Goal: Information Seeking & Learning: Learn about a topic

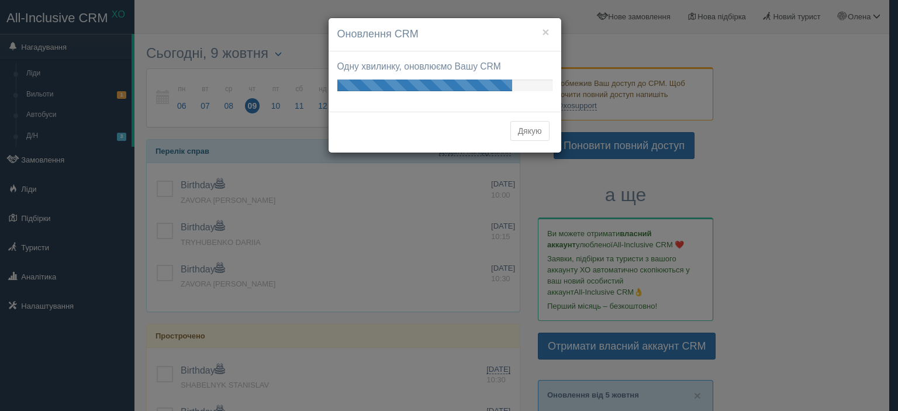
click at [532, 131] on button "Дякую" at bounding box center [529, 131] width 39 height 20
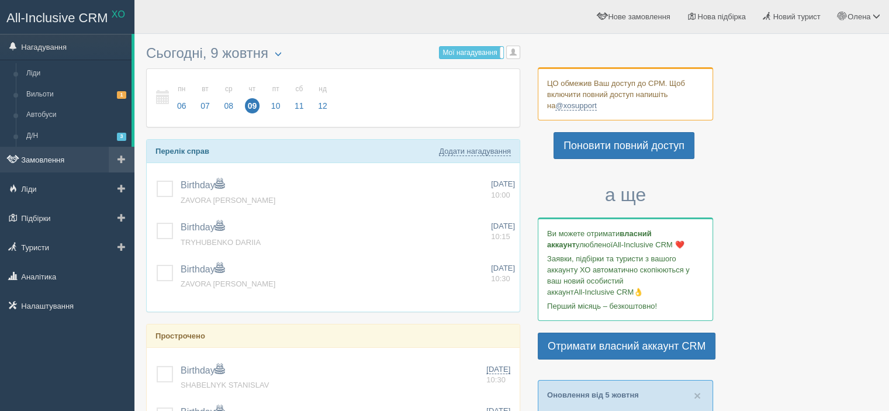
click at [96, 162] on link "Замовлення" at bounding box center [67, 160] width 134 height 26
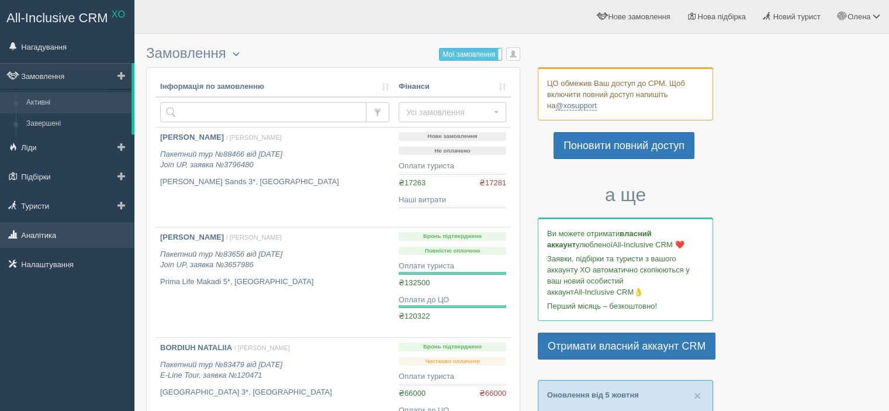
click at [82, 237] on link "Аналітика" at bounding box center [67, 235] width 134 height 26
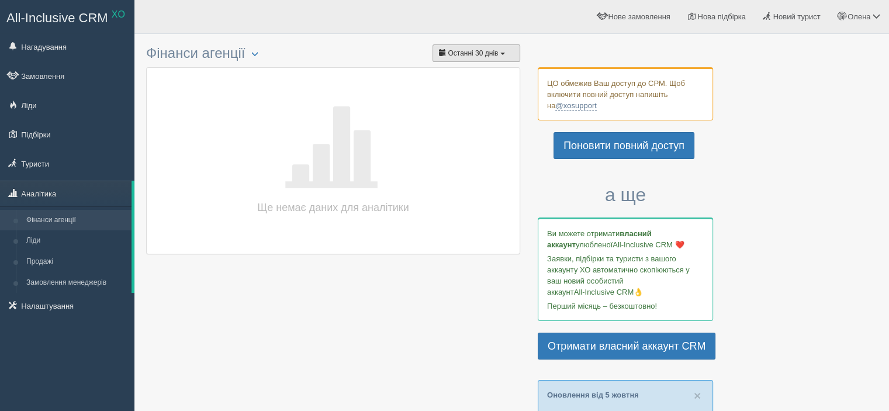
click at [505, 50] on button "Останні 30 днів" at bounding box center [476, 53] width 88 height 18
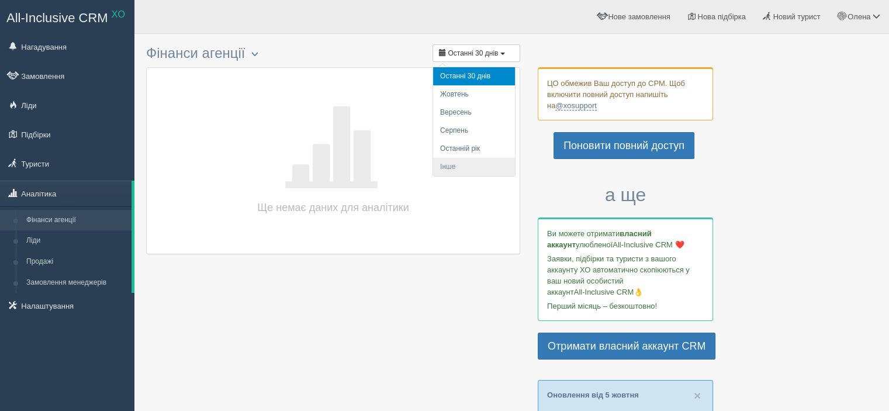
click at [496, 167] on li "Інше" at bounding box center [474, 167] width 82 height 18
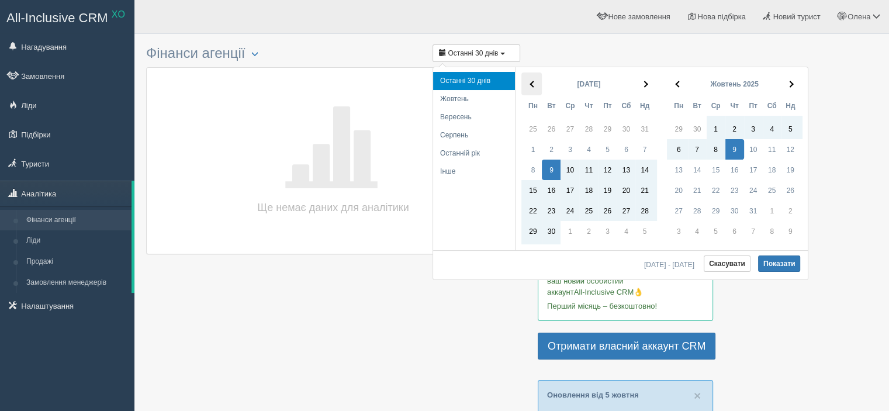
click at [532, 81] on span at bounding box center [532, 84] width 6 height 6
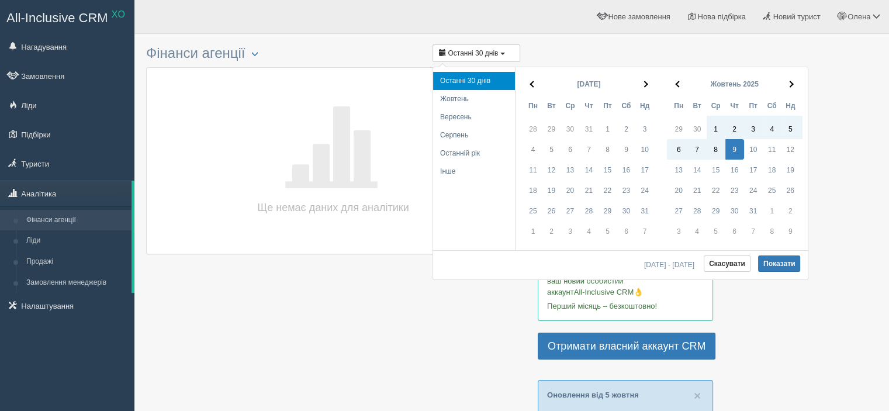
click at [532, 81] on span at bounding box center [532, 84] width 6 height 6
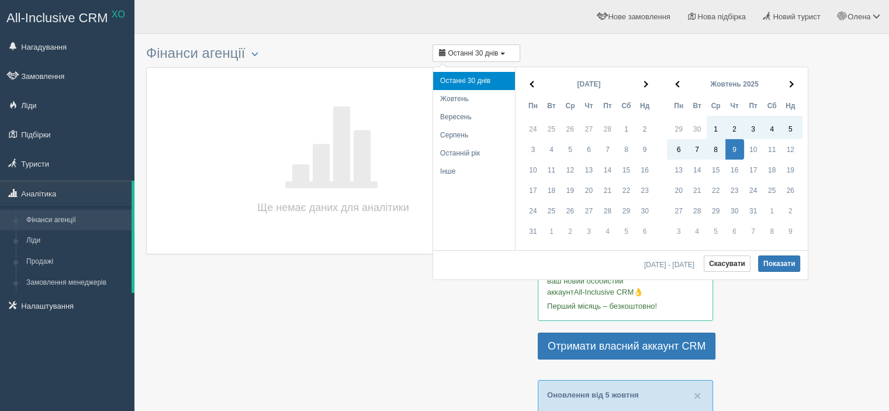
click at [532, 81] on span at bounding box center [532, 84] width 6 height 6
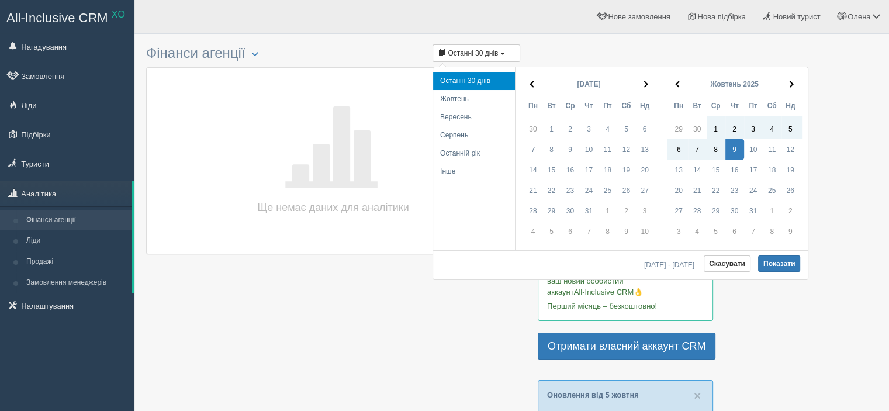
click at [532, 81] on span at bounding box center [532, 84] width 6 height 6
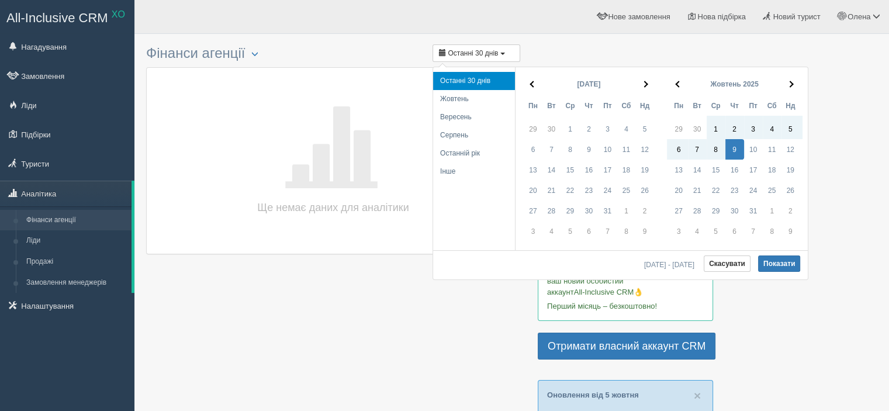
click at [532, 81] on span at bounding box center [532, 84] width 6 height 6
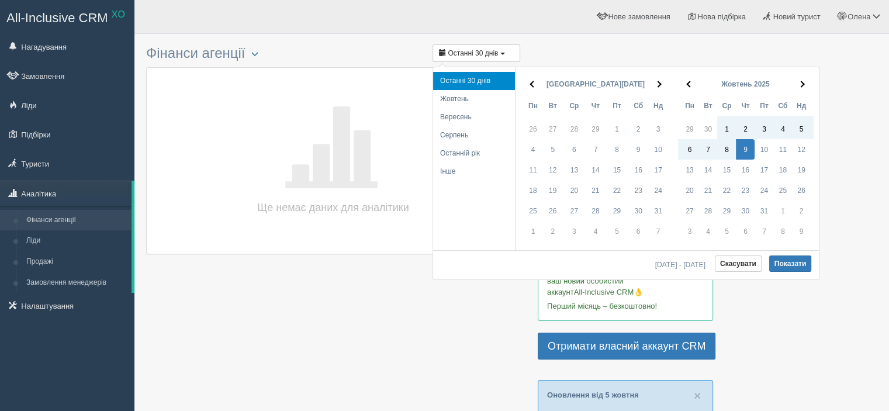
click at [532, 81] on span at bounding box center [532, 84] width 6 height 6
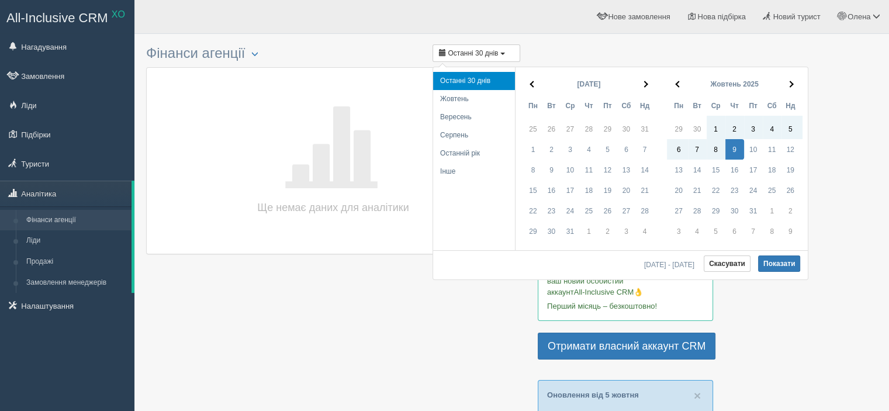
click at [532, 81] on span at bounding box center [532, 84] width 6 height 6
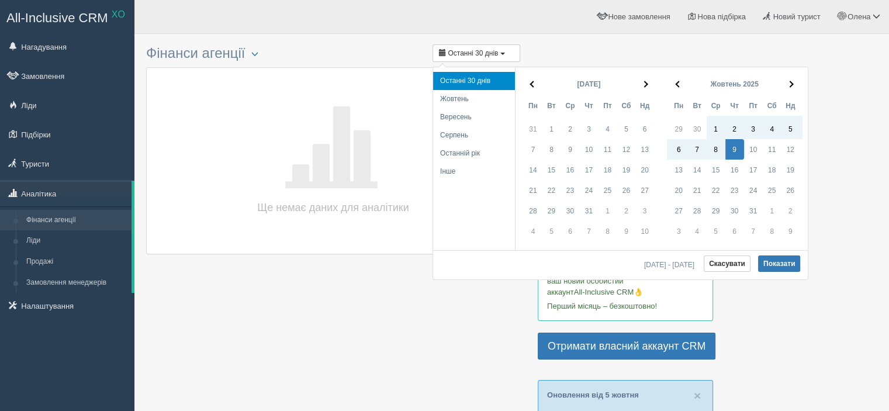
click at [532, 81] on span at bounding box center [532, 84] width 6 height 6
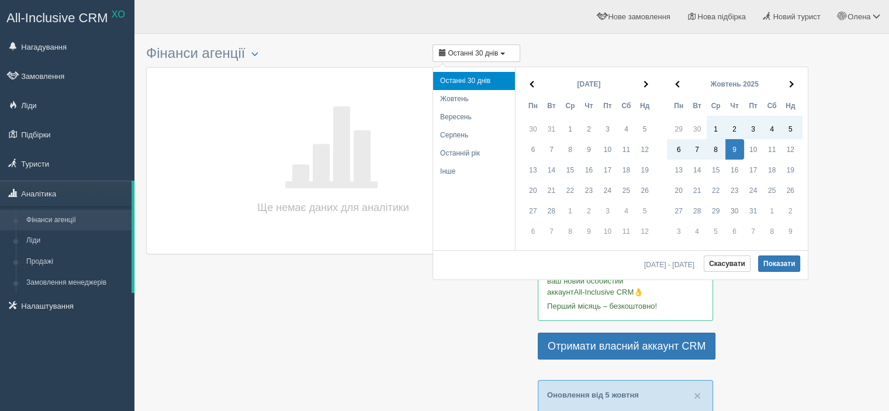
click at [532, 81] on span at bounding box center [532, 84] width 6 height 6
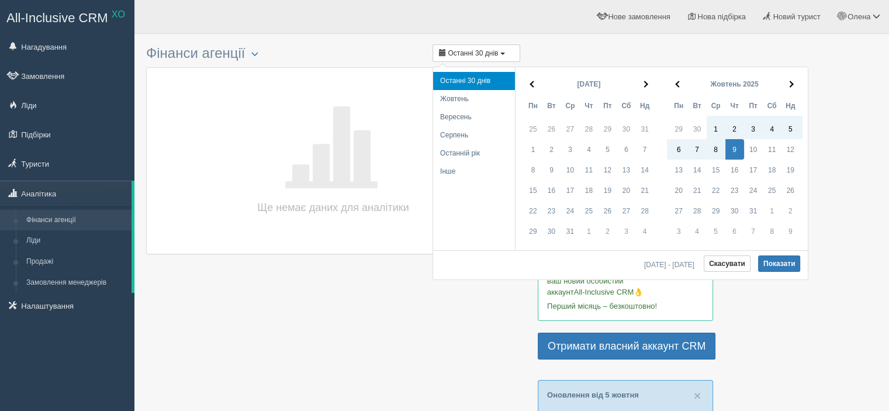
click at [532, 81] on span at bounding box center [532, 84] width 6 height 6
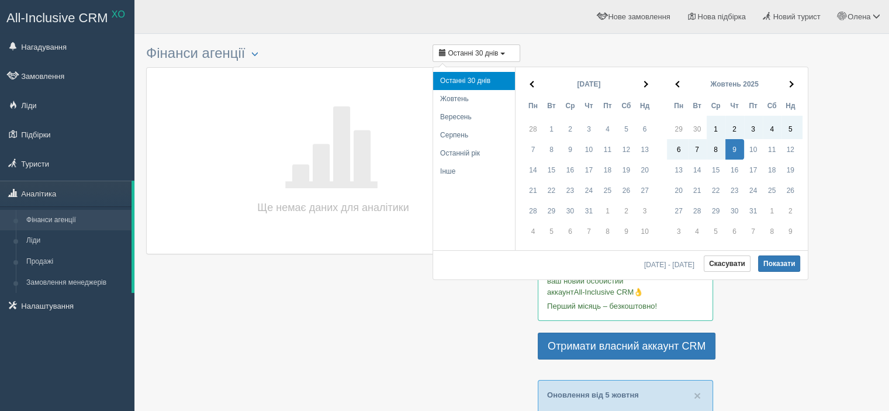
click at [532, 81] on span at bounding box center [532, 84] width 6 height 6
click at [535, 81] on th at bounding box center [531, 83] width 21 height 23
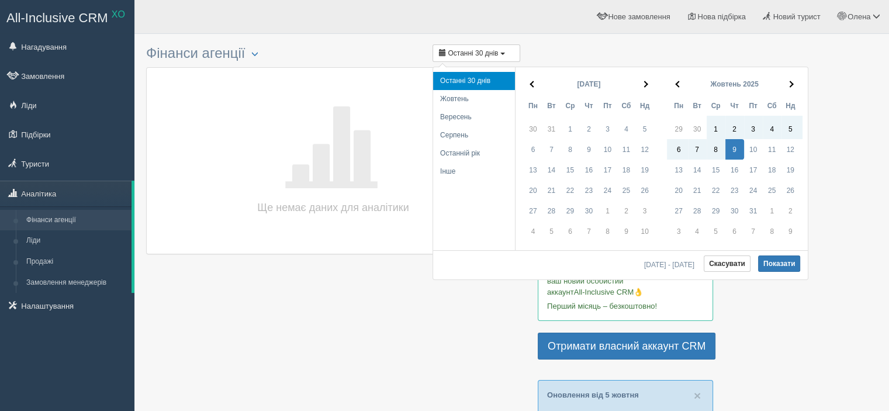
click at [535, 81] on th at bounding box center [531, 83] width 21 height 23
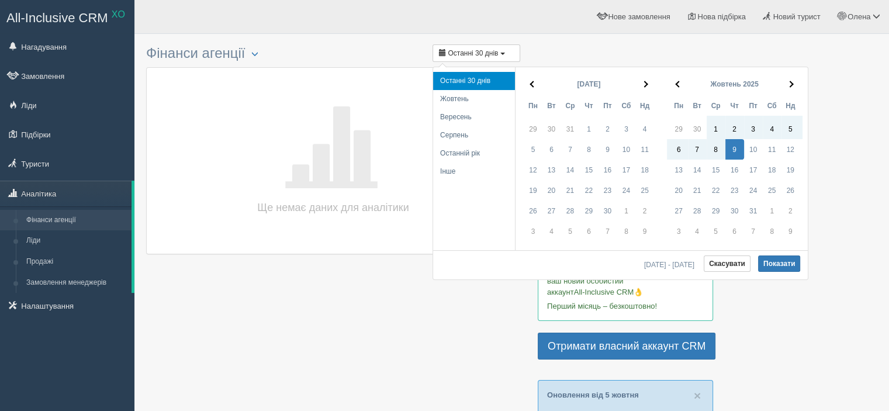
click at [535, 81] on th at bounding box center [531, 83] width 21 height 23
click at [649, 84] on th at bounding box center [645, 83] width 21 height 23
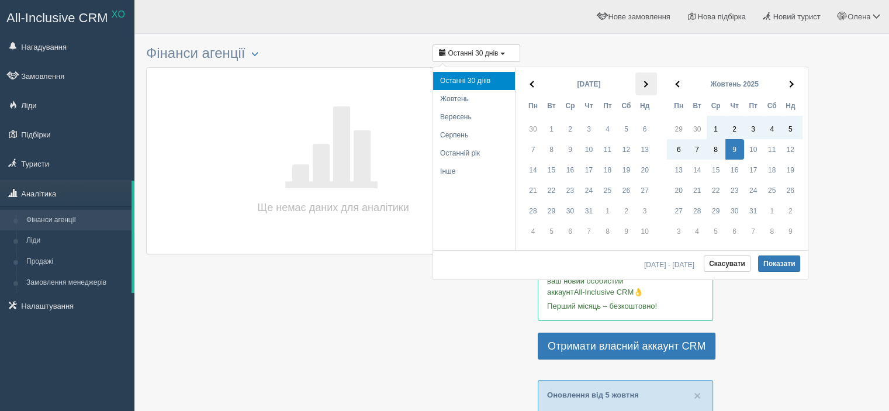
click at [641, 78] on th at bounding box center [645, 83] width 21 height 23
click at [673, 81] on th at bounding box center [677, 83] width 21 height 23
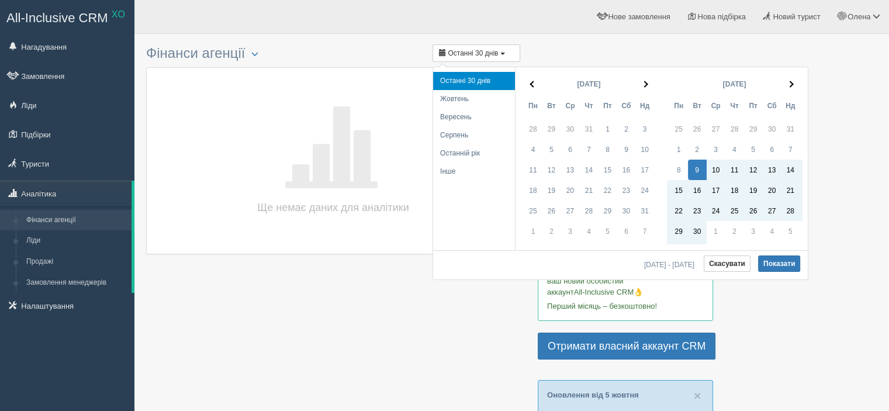
click at [674, 81] on th at bounding box center [677, 83] width 21 height 23
click at [680, 84] on th at bounding box center [677, 83] width 21 height 23
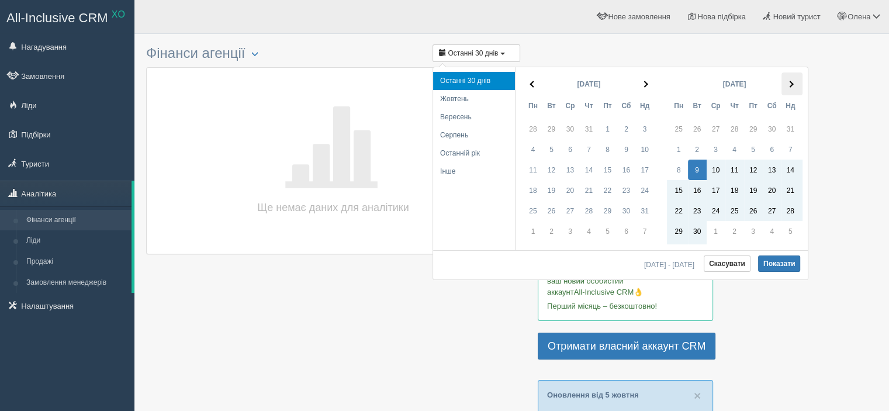
click at [790, 88] on th at bounding box center [791, 83] width 21 height 23
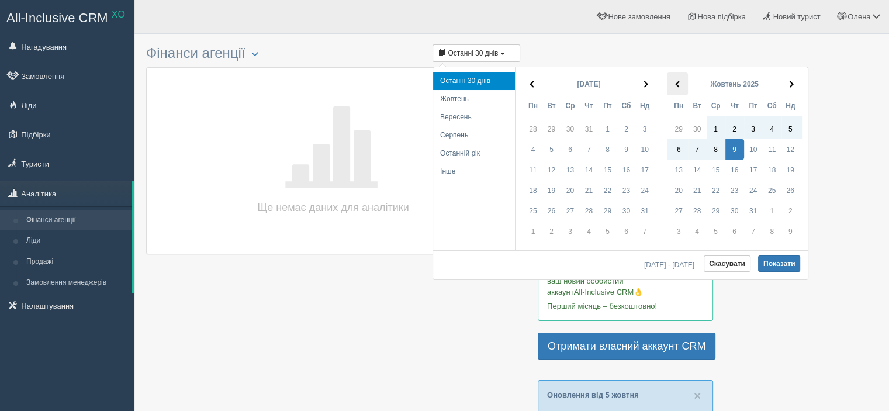
click at [675, 84] on span at bounding box center [678, 84] width 6 height 6
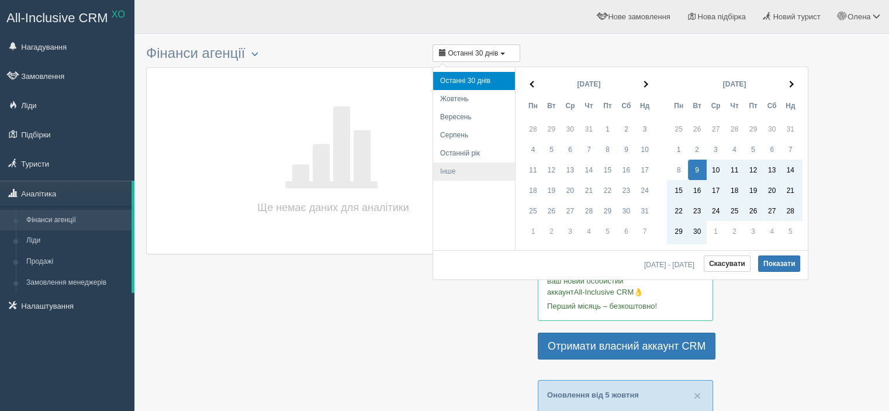
click at [444, 176] on li "Інше" at bounding box center [474, 171] width 82 height 18
click at [444, 171] on li "Інше" at bounding box center [474, 171] width 82 height 18
click at [655, 84] on th at bounding box center [645, 83] width 21 height 23
click at [791, 82] on span at bounding box center [790, 84] width 6 height 6
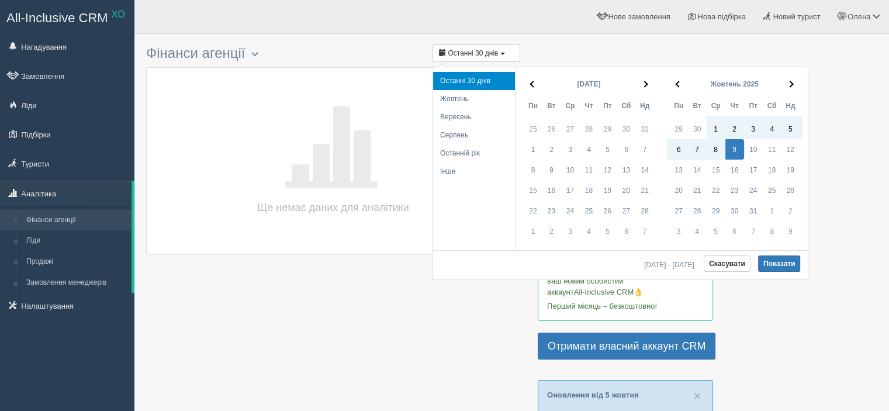
click at [791, 82] on span at bounding box center [790, 84] width 6 height 6
click at [673, 78] on th at bounding box center [677, 83] width 21 height 23
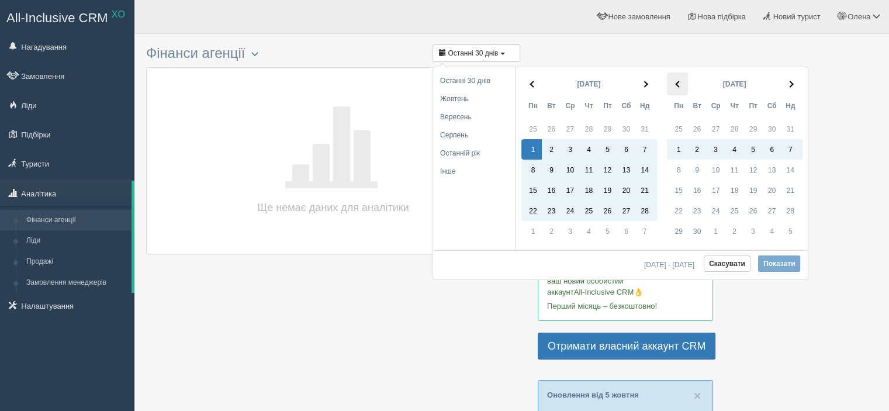
click at [677, 78] on th at bounding box center [677, 83] width 21 height 23
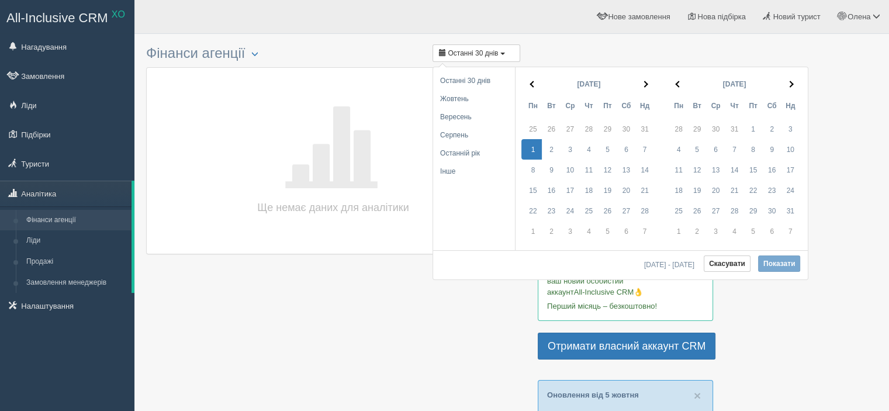
click at [677, 78] on th at bounding box center [677, 83] width 21 height 23
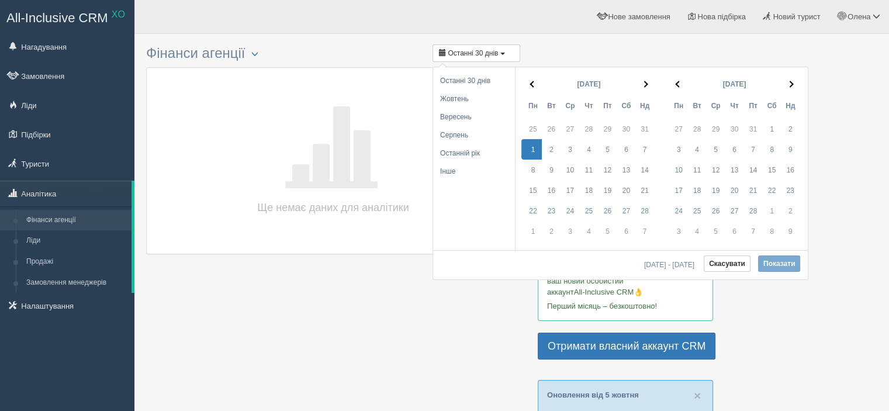
click at [677, 78] on th at bounding box center [677, 83] width 21 height 23
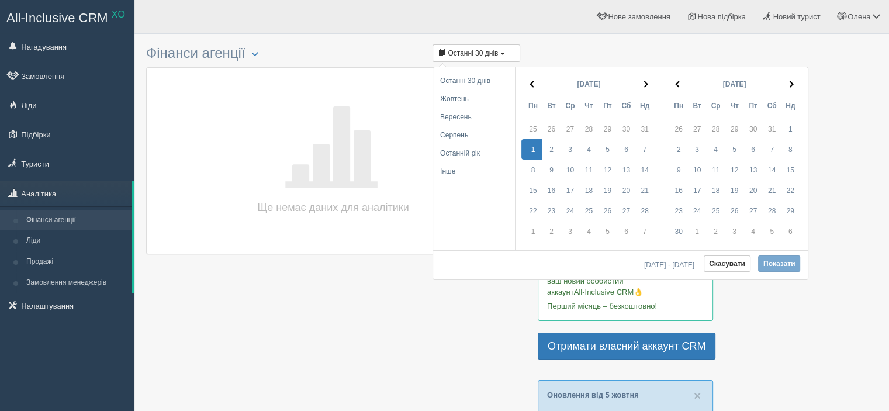
click at [677, 78] on th at bounding box center [677, 83] width 21 height 23
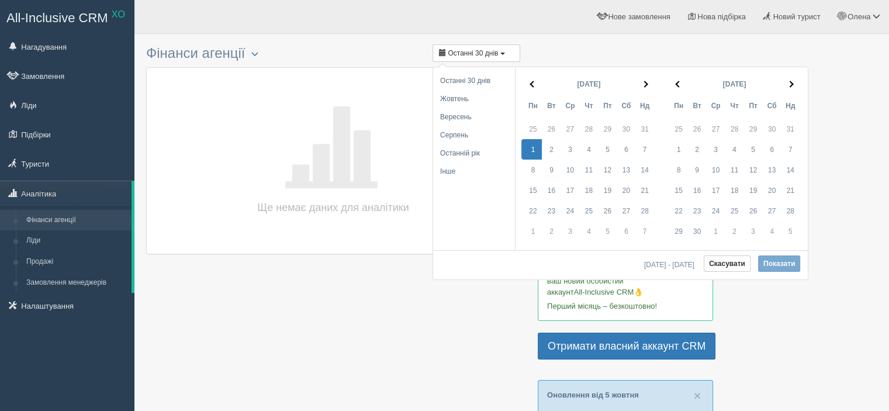
click at [677, 78] on th at bounding box center [677, 83] width 21 height 23
click at [529, 80] on th at bounding box center [531, 83] width 21 height 23
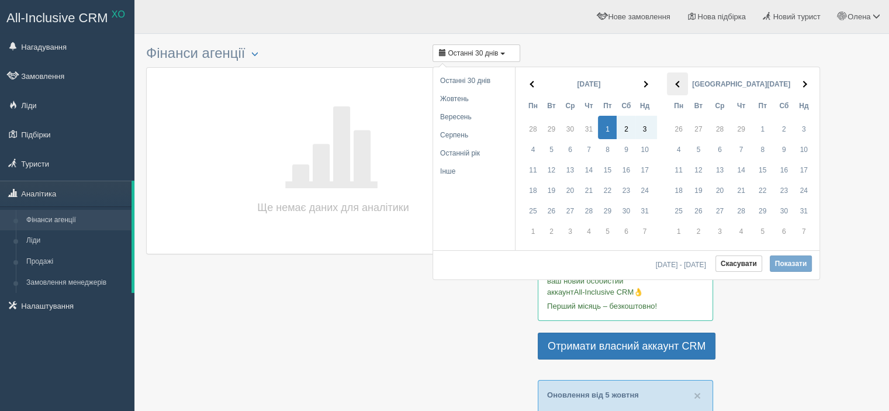
click at [677, 78] on th at bounding box center [677, 83] width 21 height 23
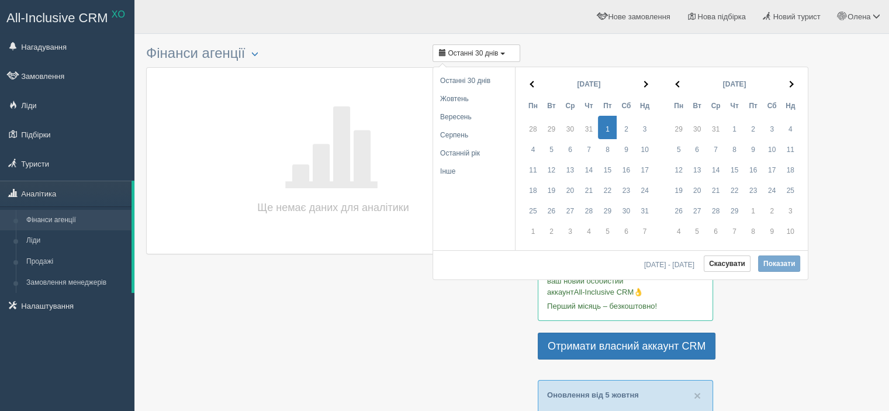
click at [677, 78] on th at bounding box center [677, 83] width 21 height 23
click at [678, 77] on th at bounding box center [677, 83] width 21 height 23
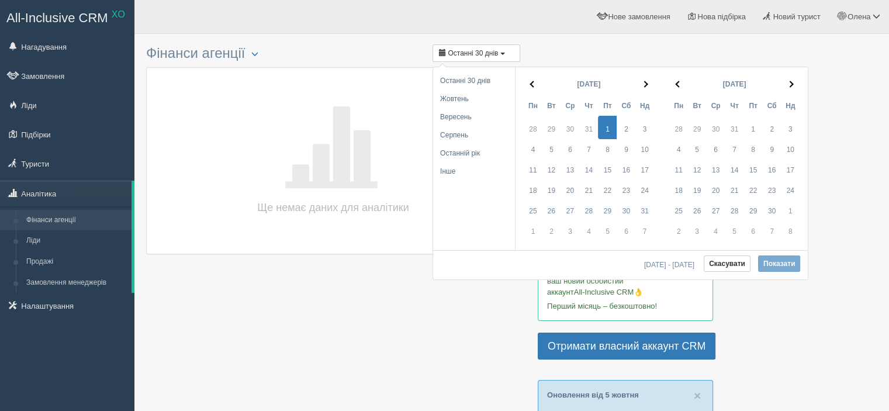
click at [678, 77] on th at bounding box center [677, 83] width 21 height 23
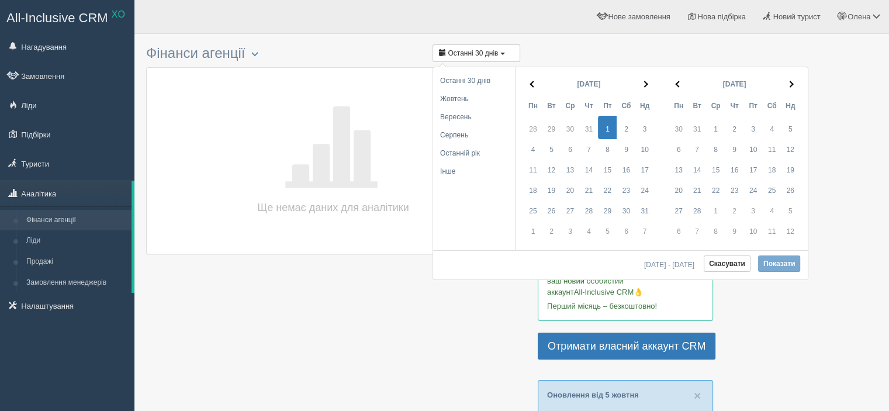
click at [678, 77] on th at bounding box center [677, 83] width 21 height 23
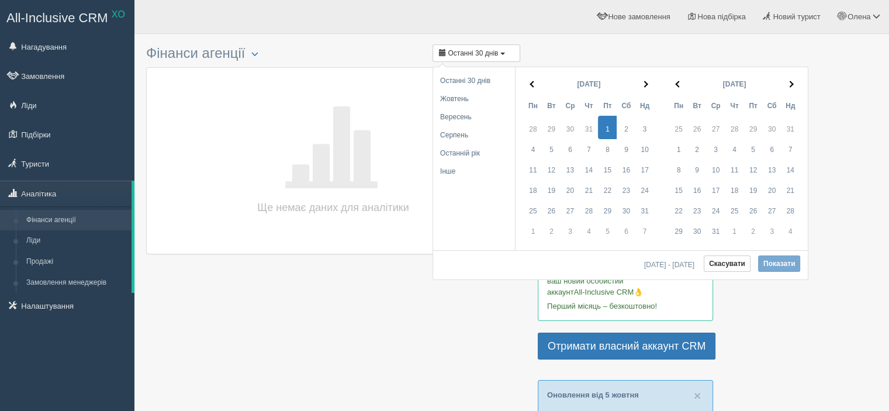
click at [678, 77] on th at bounding box center [677, 83] width 21 height 23
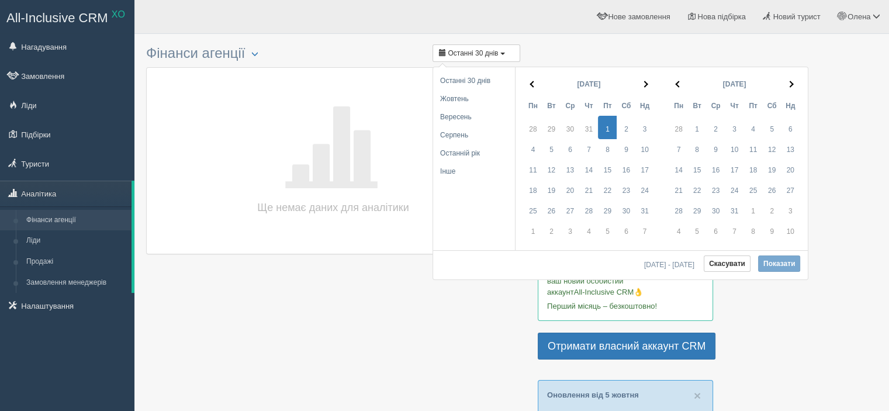
click at [678, 77] on th at bounding box center [677, 83] width 21 height 23
click at [791, 78] on th at bounding box center [791, 83] width 21 height 23
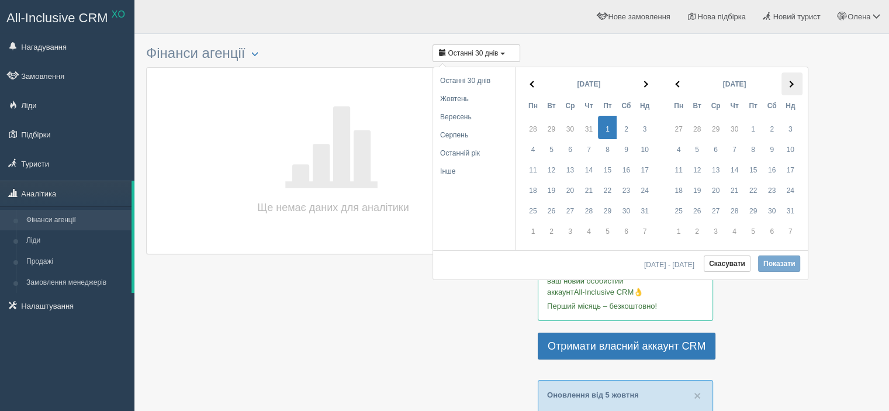
click at [791, 79] on th at bounding box center [791, 83] width 21 height 23
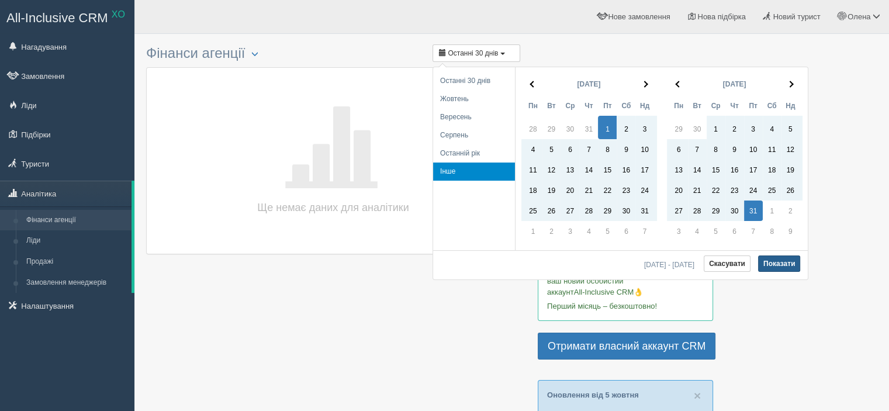
click at [780, 262] on button "Показати" at bounding box center [779, 263] width 43 height 16
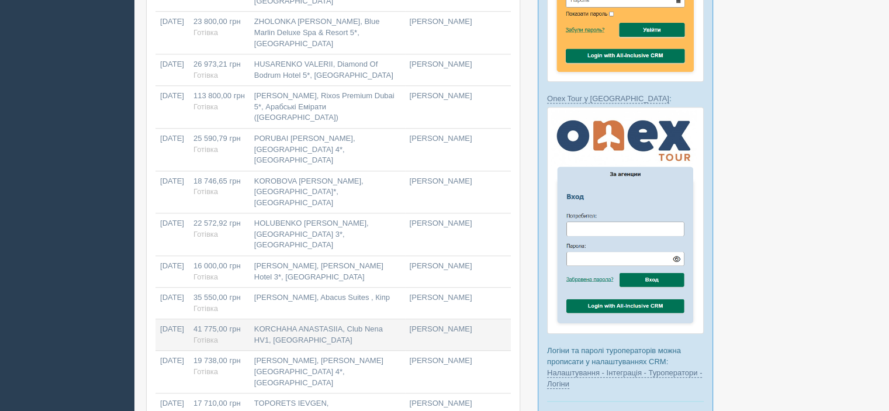
scroll to position [509, 0]
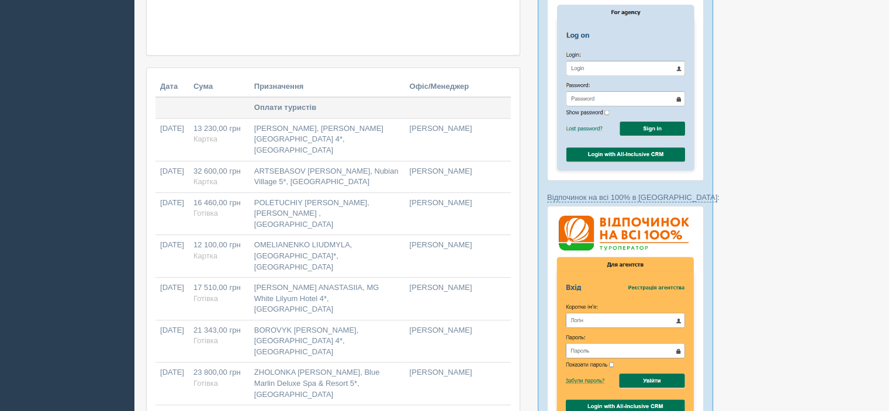
click at [456, 85] on th "Офіс/Менеджер" at bounding box center [458, 87] width 106 height 21
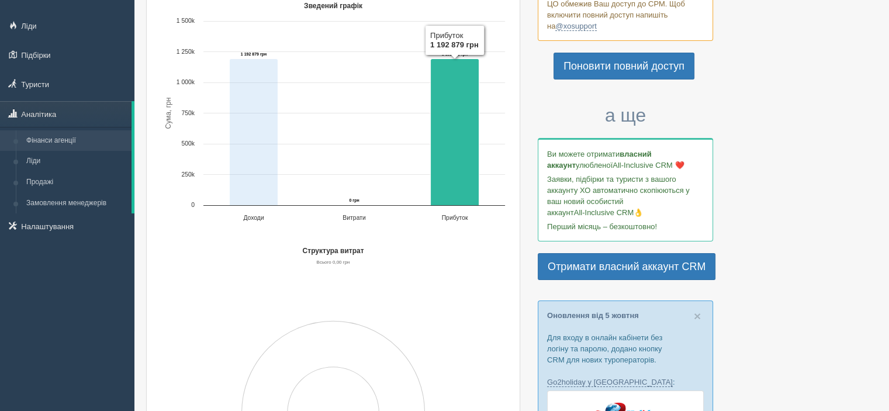
scroll to position [0, 0]
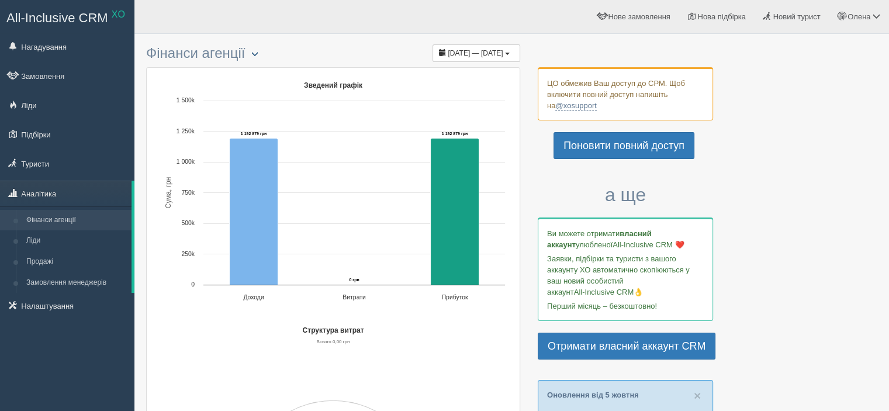
click at [253, 59] on button "button" at bounding box center [255, 54] width 20 height 14
click at [255, 56] on button "button" at bounding box center [255, 54] width 20 height 14
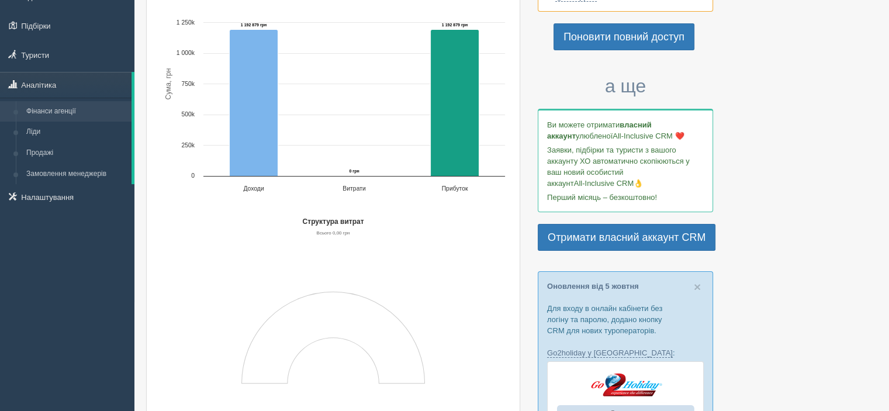
scroll to position [175, 0]
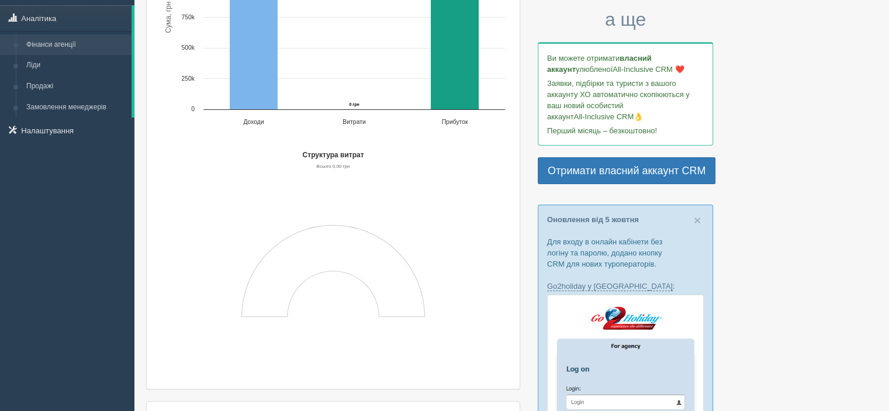
click at [409, 307] on rect "Структура витрат" at bounding box center [332, 263] width 355 height 234
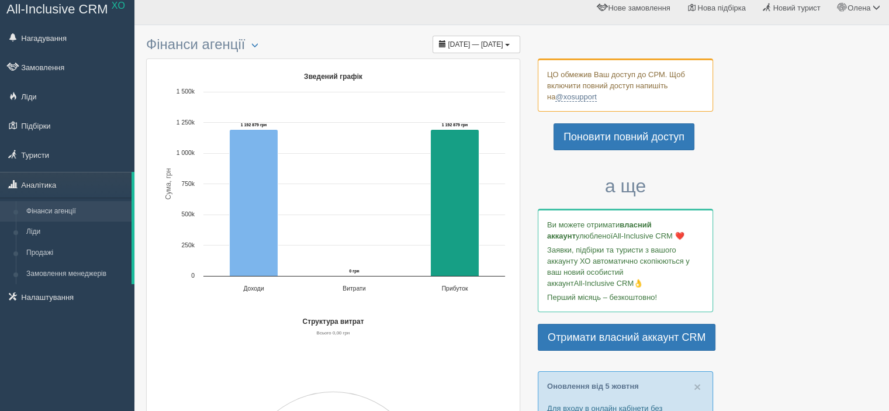
scroll to position [0, 0]
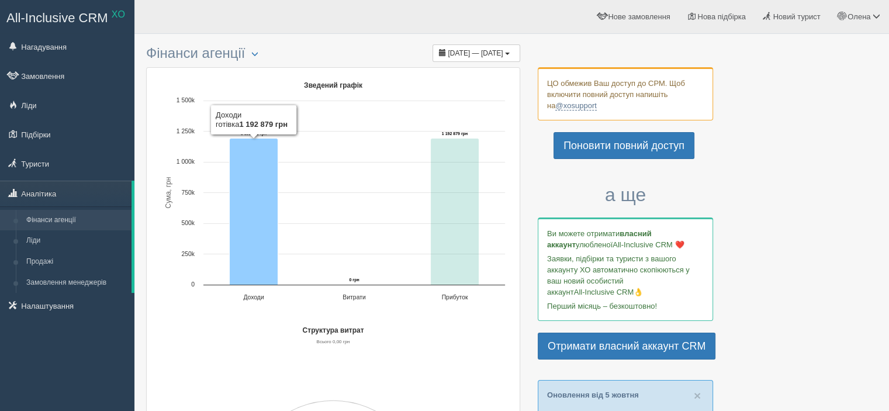
click at [243, 142] on icon "Зведений графік" at bounding box center [254, 211] width 49 height 147
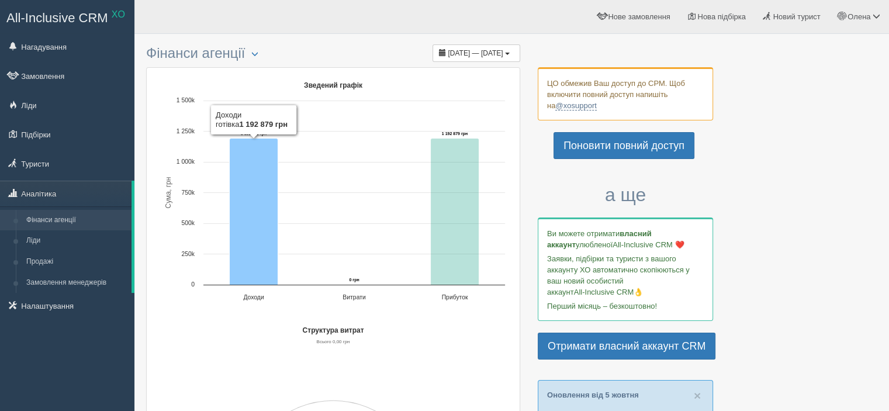
click at [320, 149] on rect "Зведений графік" at bounding box center [332, 194] width 355 height 234
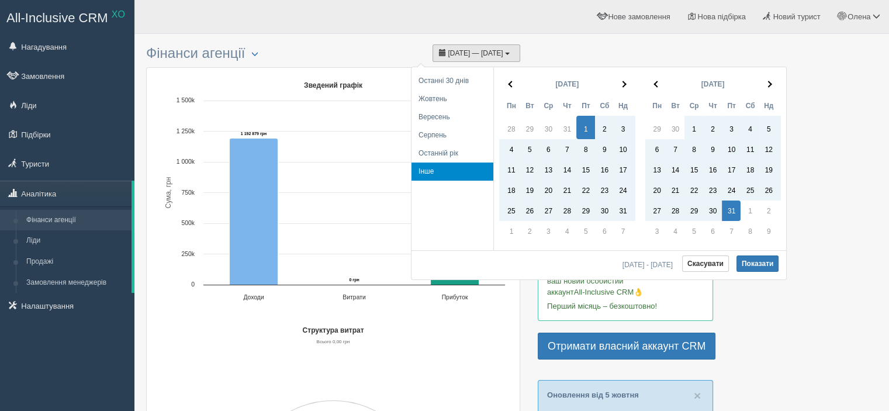
click at [448, 49] on span "[DATE] — [DATE]" at bounding box center [475, 53] width 55 height 8
click at [244, 58] on h3 "Фінанси агенції Скачати в Excel 01.01.2021 — 31.12.2021" at bounding box center [333, 54] width 374 height 16
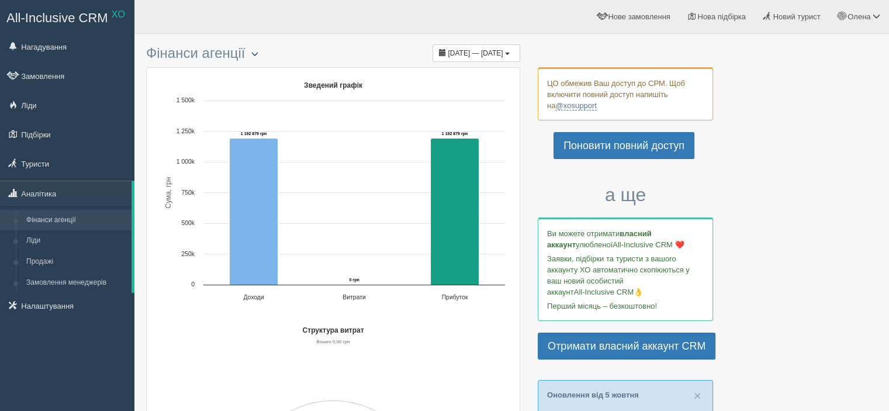
click at [258, 54] on span "button" at bounding box center [254, 53] width 7 height 7
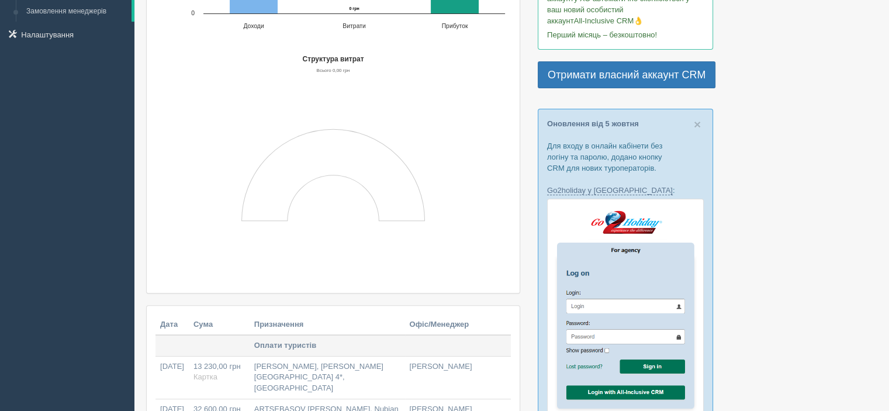
scroll to position [468, 0]
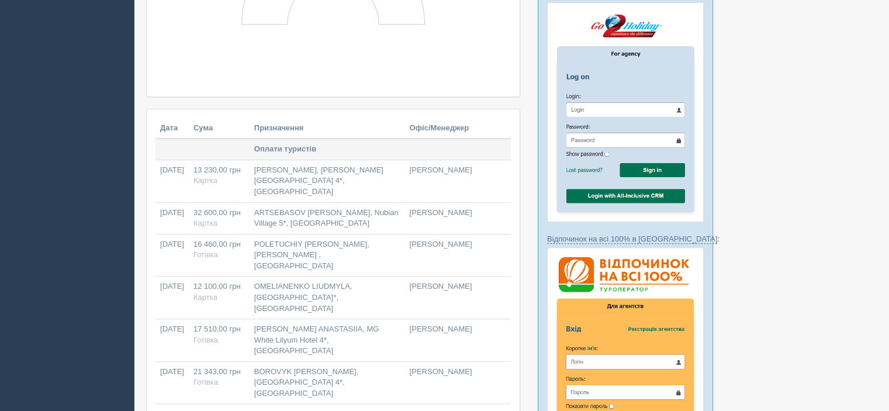
click at [469, 126] on th "Офіс/Менеджер" at bounding box center [458, 128] width 106 height 21
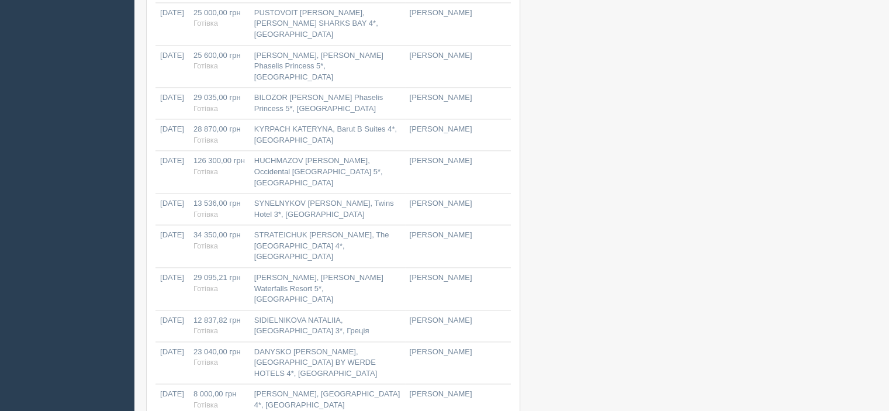
scroll to position [1678, 0]
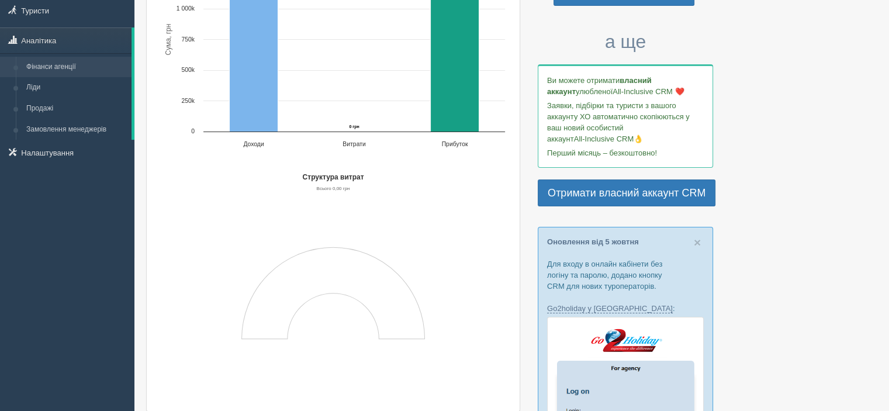
scroll to position [0, 0]
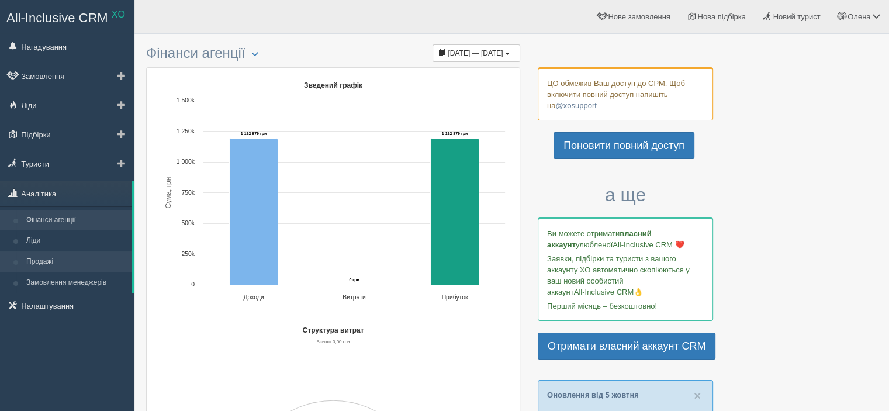
click at [72, 268] on link "Продажі" at bounding box center [76, 261] width 110 height 21
click at [70, 268] on link "Продажі" at bounding box center [76, 261] width 110 height 21
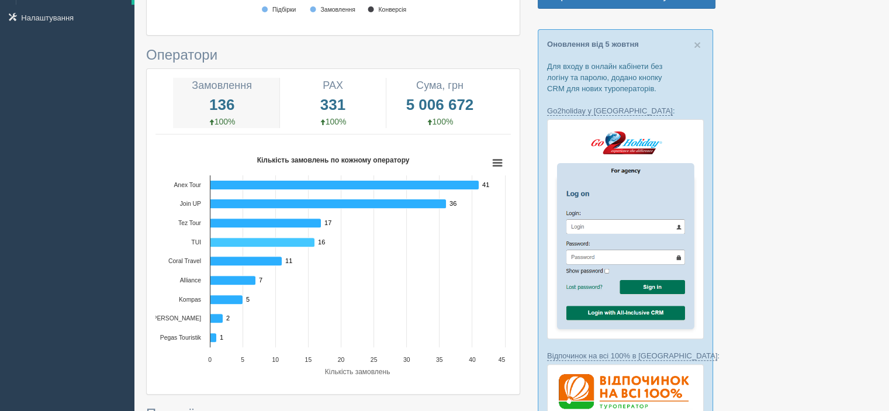
scroll to position [409, 0]
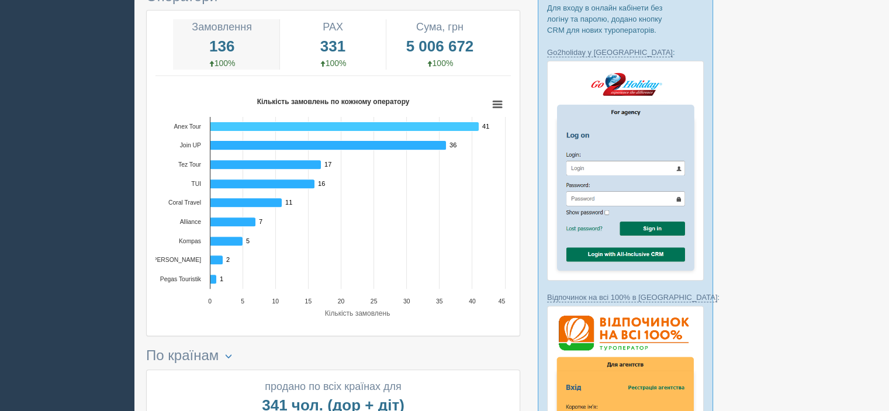
click at [467, 126] on icon "Кількість замовлень по кожному оператору" at bounding box center [344, 126] width 269 height 9
drag, startPoint x: 437, startPoint y: 146, endPoint x: 430, endPoint y: 151, distance: 9.1
click at [437, 146] on icon "Кількість замовлень по кожному оператору" at bounding box center [328, 144] width 236 height 9
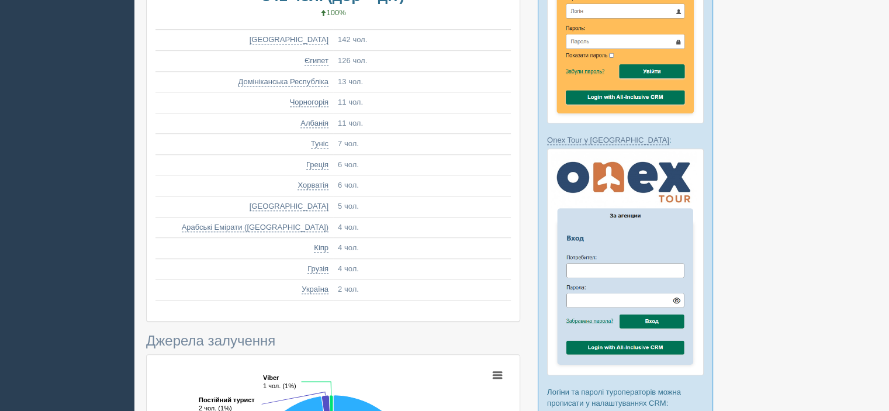
scroll to position [701, 0]
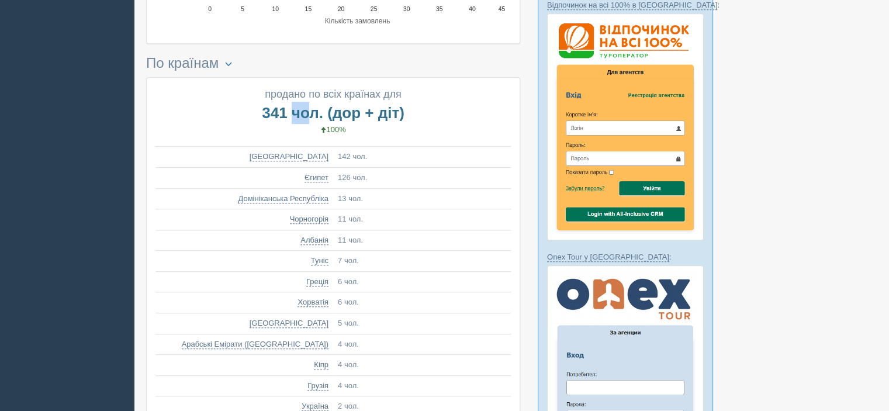
drag, startPoint x: 258, startPoint y: 104, endPoint x: 291, endPoint y: 115, distance: 34.6
click at [291, 115] on span "341 чол. (дор + діт)" at bounding box center [332, 113] width 355 height 22
copy span "341"
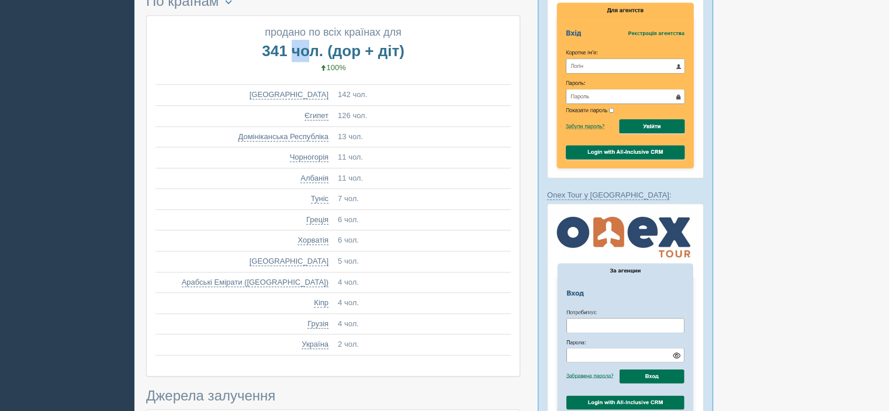
scroll to position [760, 0]
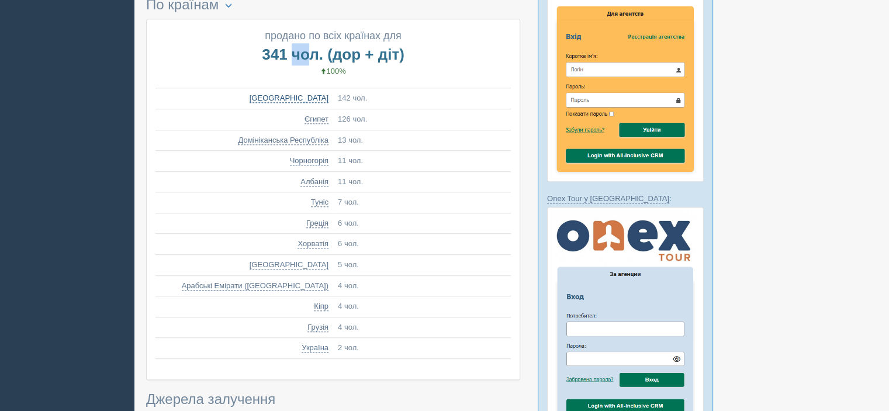
click at [316, 95] on link "[GEOGRAPHIC_DATA]" at bounding box center [289, 98] width 79 height 9
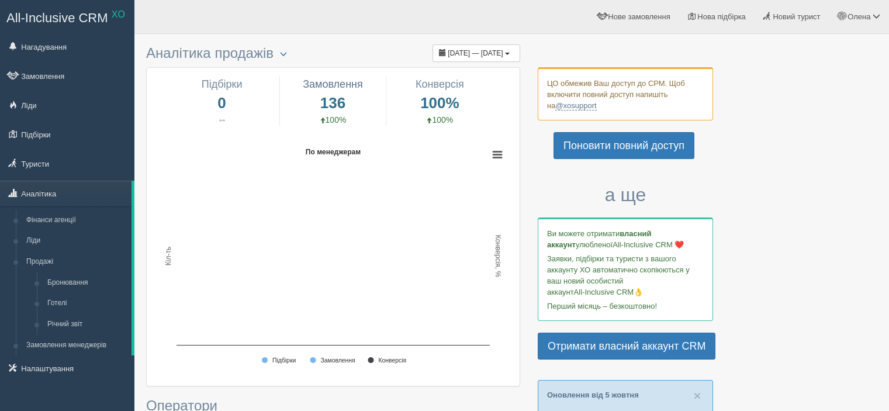
scroll to position [760, 0]
